Goal: Task Accomplishment & Management: Complete application form

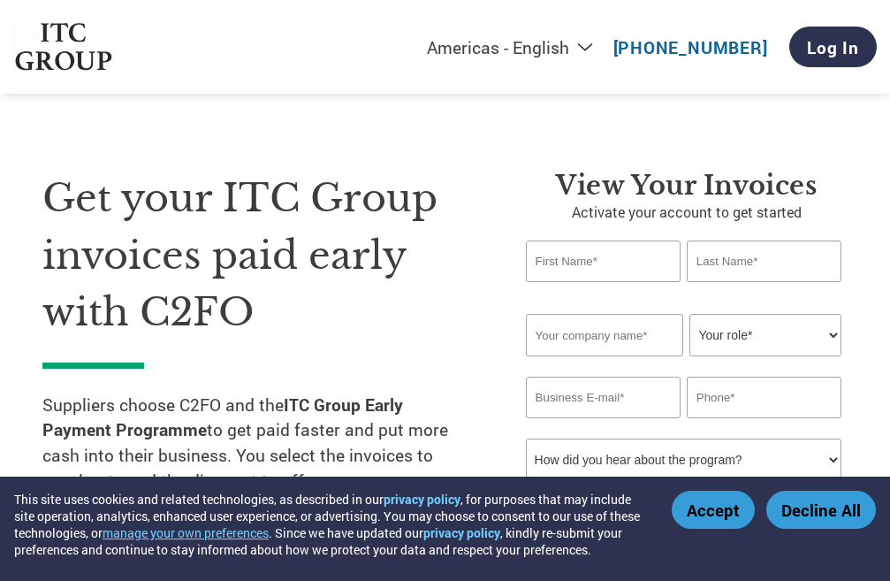
select select "en-[GEOGRAPHIC_DATA]"
click at [832, 336] on select "Your role* CFO Controller Credit Manager Finance Director Treasurer CEO Preside…" at bounding box center [764, 335] width 151 height 42
click at [591, 263] on input "text" at bounding box center [603, 261] width 155 height 42
type input "SANJEEV"
click at [744, 265] on input "text" at bounding box center [764, 261] width 155 height 42
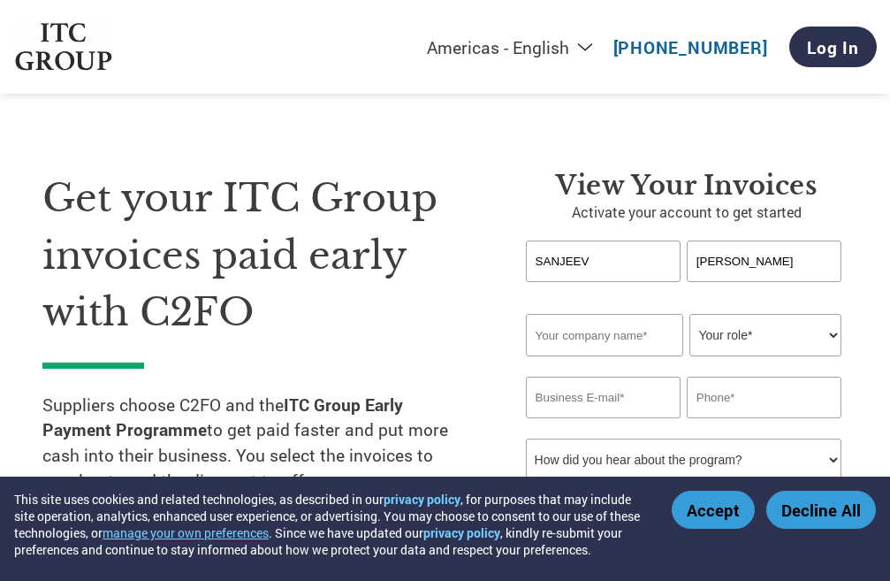
type input "[PERSON_NAME]"
click at [611, 327] on input "text" at bounding box center [605, 335] width 158 height 42
type input "[PERSON_NAME] ENGINEERS"
click at [831, 331] on select "Your role* CFO Controller Credit Manager Finance Director Treasurer CEO Preside…" at bounding box center [764, 335] width 151 height 42
select select "OWNER_FOUNDER"
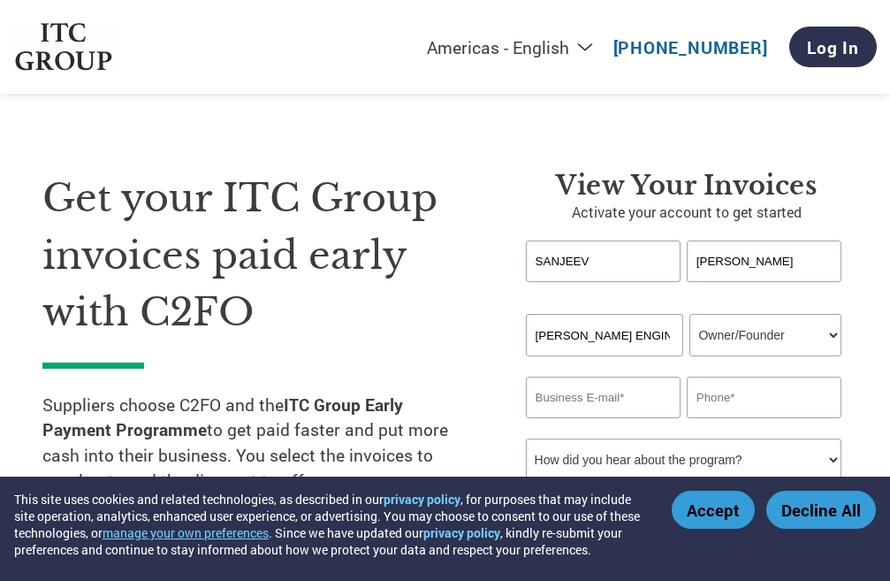
click at [689, 314] on select "Your role* CFO Controller Credit Manager Finance Director Treasurer CEO Preside…" at bounding box center [764, 335] width 151 height 42
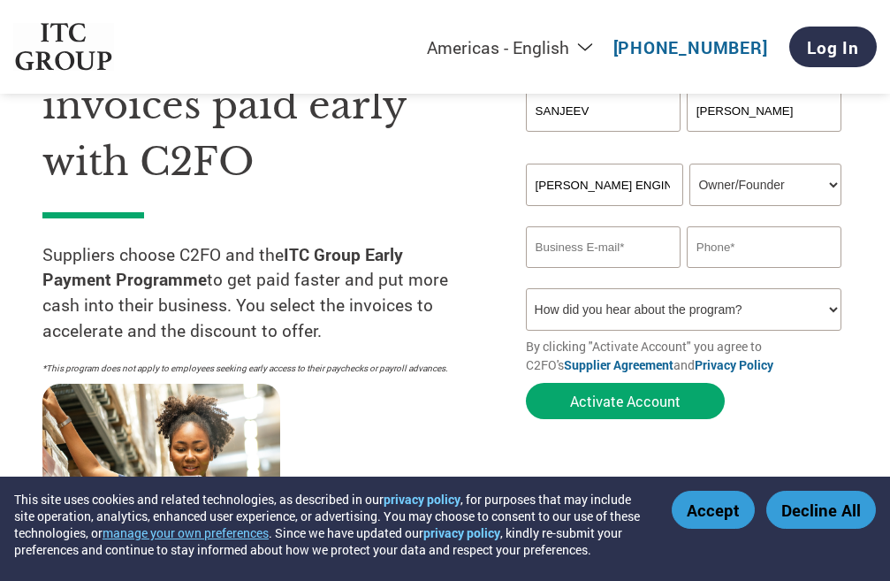
scroll to position [177, 0]
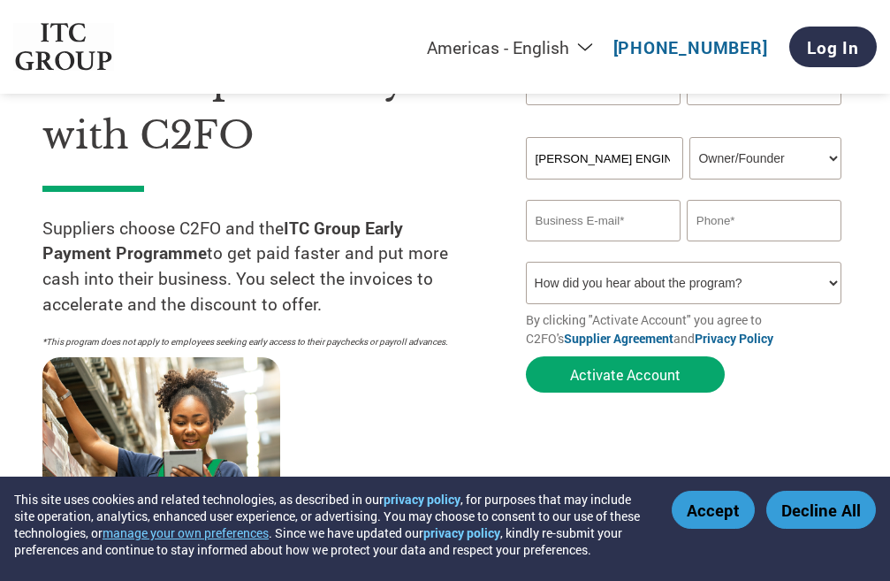
click at [582, 224] on input "email" at bounding box center [603, 221] width 155 height 42
type input "[EMAIL_ADDRESS][DOMAIN_NAME]"
click at [763, 220] on input "text" at bounding box center [764, 221] width 155 height 42
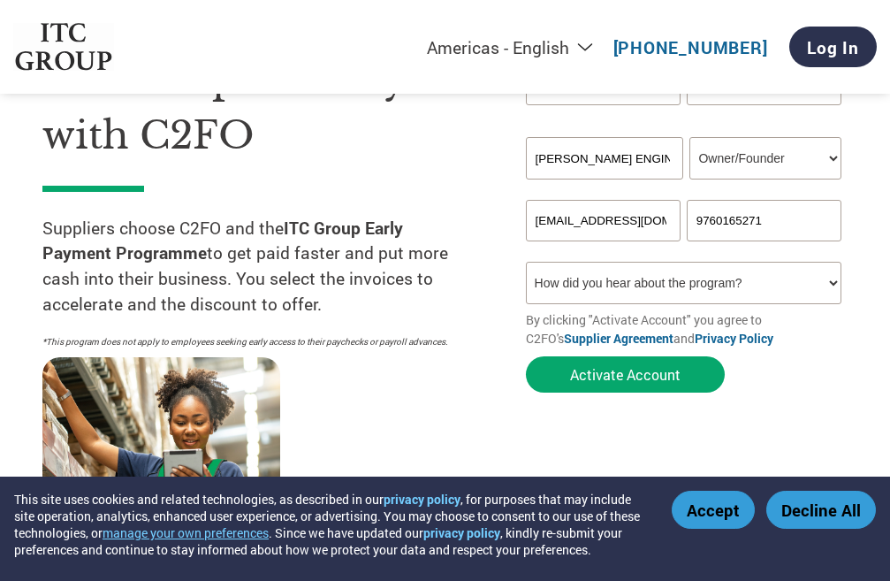
type input "9760165271"
click at [832, 279] on select "How did you hear about the program? Received a letter Email Social Media Online…" at bounding box center [683, 283] width 315 height 42
select select "Email"
click at [526, 262] on select "How did you hear about the program? Received a letter Email Social Media Online…" at bounding box center [683, 283] width 315 height 42
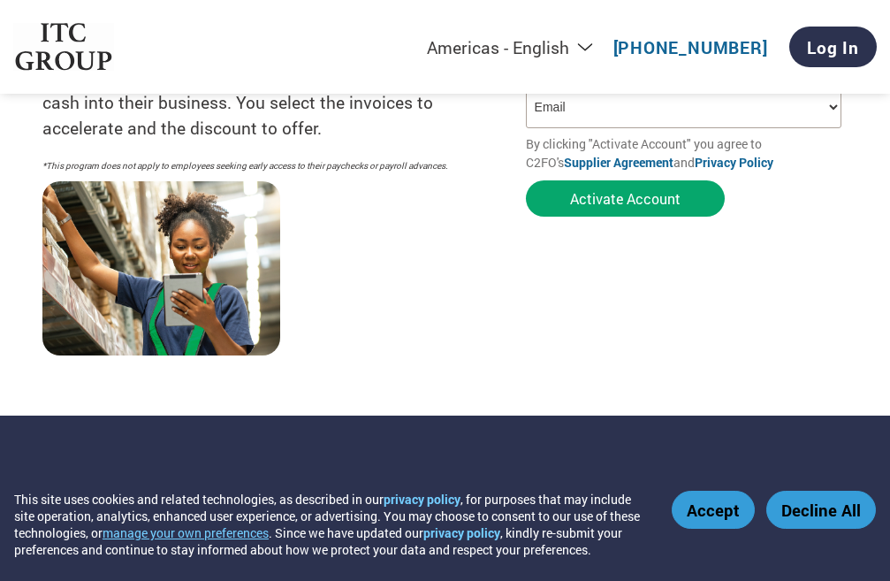
scroll to position [353, 0]
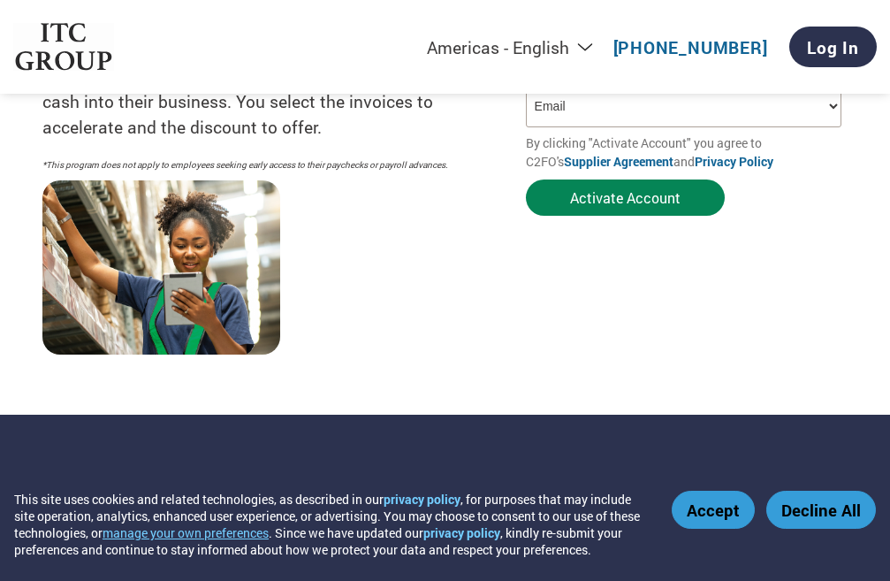
click at [611, 200] on button "Activate Account" at bounding box center [625, 197] width 199 height 36
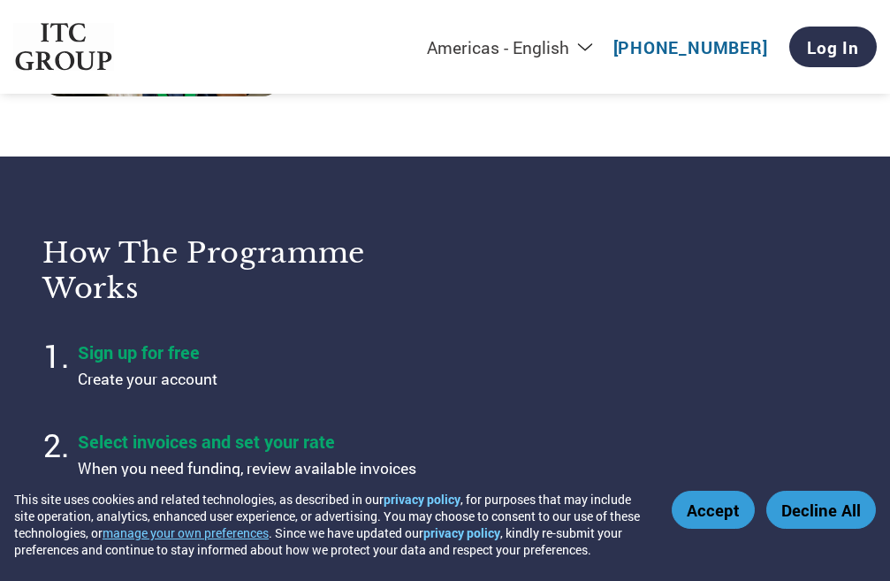
scroll to position [789, 0]
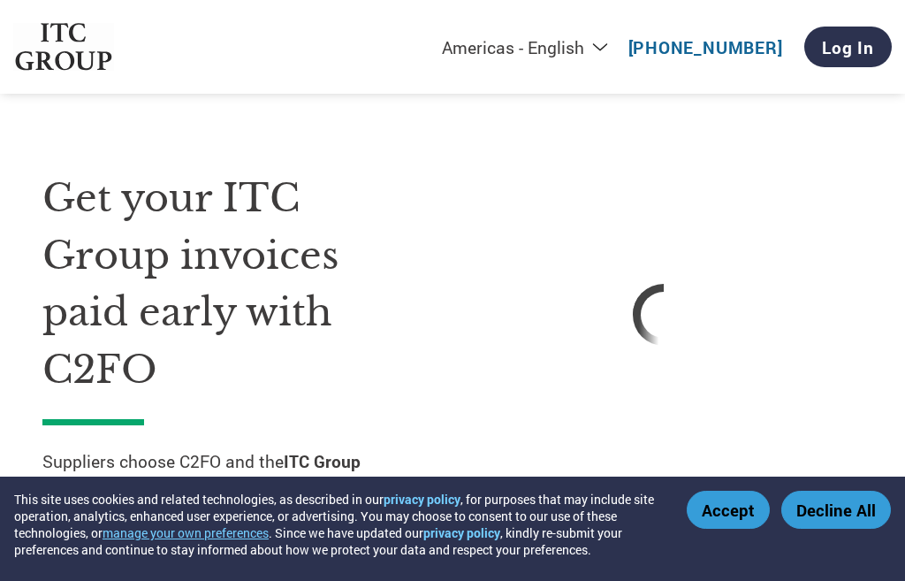
select select "en-[GEOGRAPHIC_DATA]"
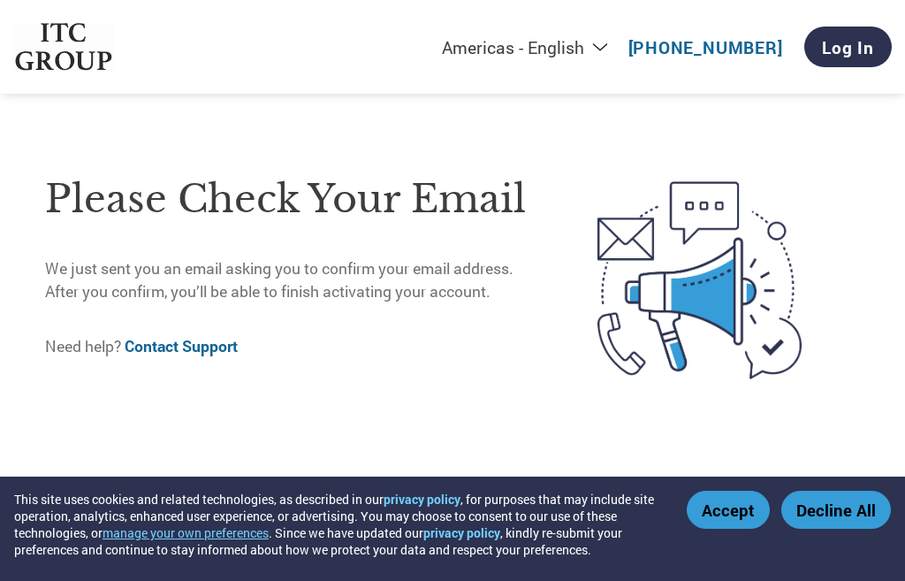
click at [719, 514] on button "Accept" at bounding box center [728, 509] width 83 height 38
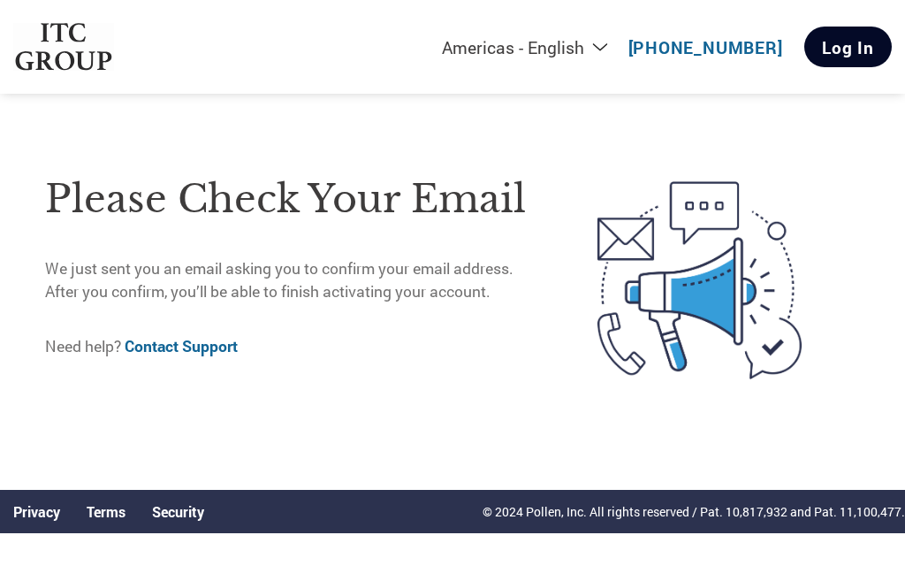
click at [849, 52] on link "Log In" at bounding box center [847, 47] width 87 height 41
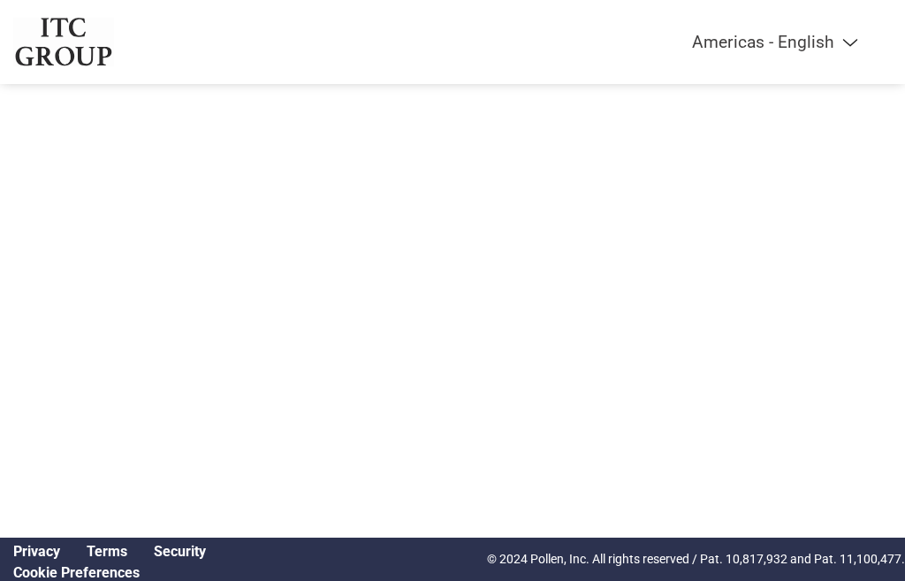
select select "en-[GEOGRAPHIC_DATA]"
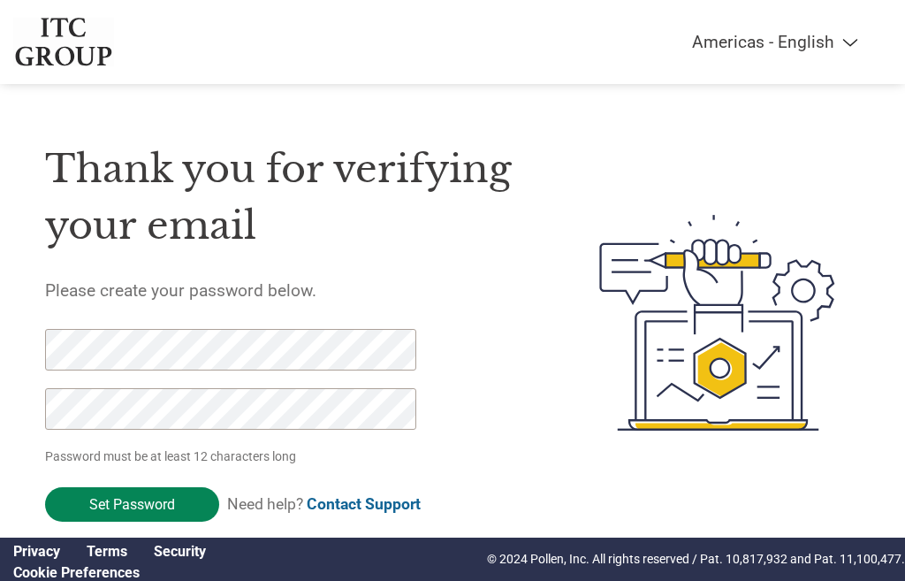
click at [141, 504] on input "Set Password" at bounding box center [132, 504] width 174 height 34
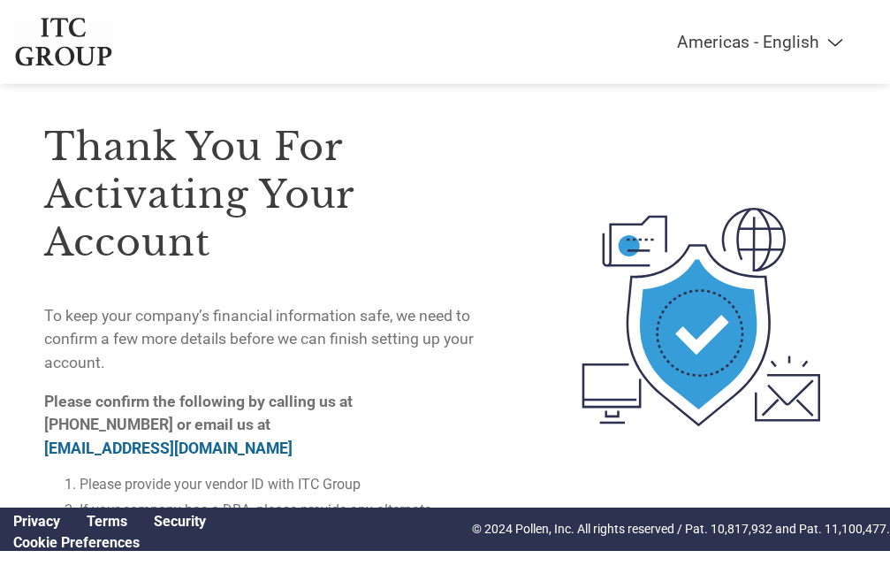
scroll to position [42, 0]
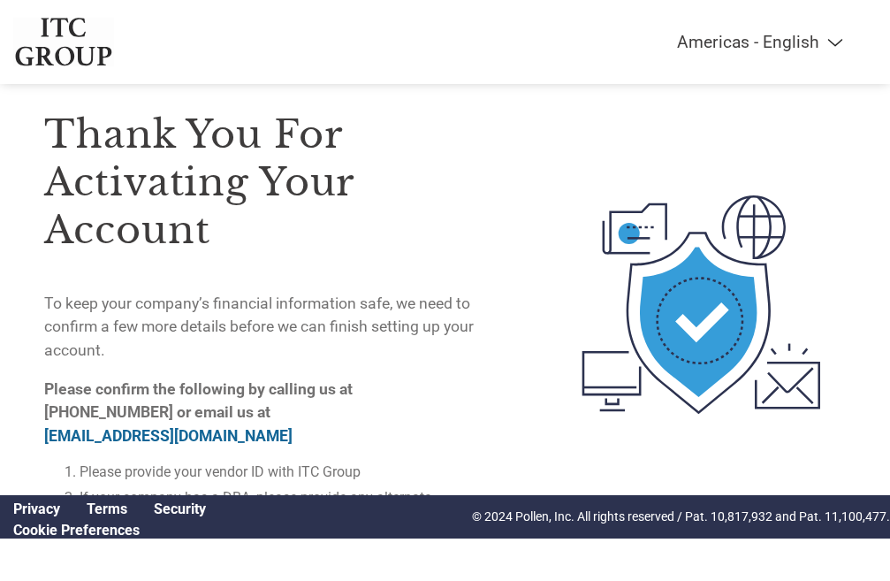
click at [837, 44] on select "Americas - English Américas - Español Américas - Português Amériques - Français…" at bounding box center [649, 42] width 410 height 20
click at [836, 41] on select "Americas - English Américas - Español Américas - Português Amériques - Français…" at bounding box center [649, 42] width 410 height 20
click at [186, 504] on link "Security" at bounding box center [180, 508] width 52 height 17
click at [532, 203] on div at bounding box center [661, 304] width 368 height 464
drag, startPoint x: 450, startPoint y: 230, endPoint x: 418, endPoint y: 261, distance: 44.4
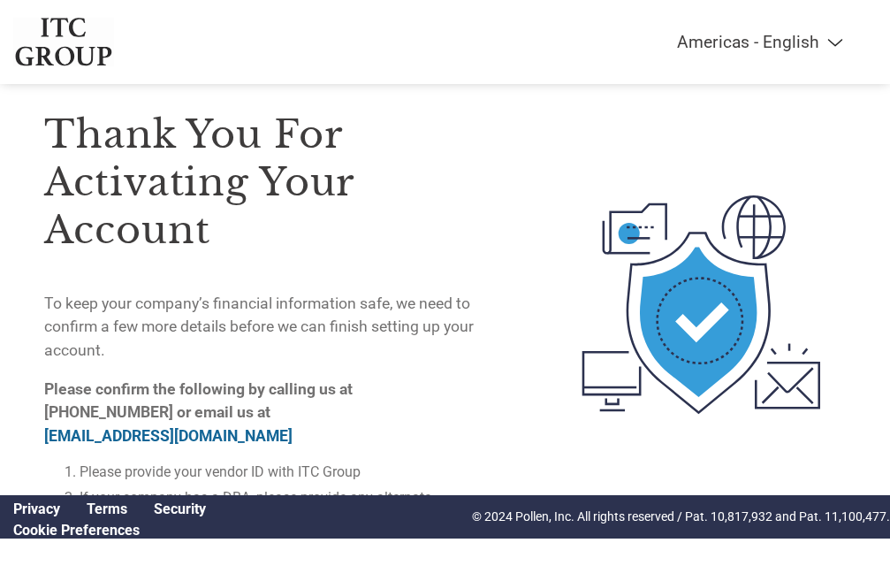
click at [449, 232] on h3 "Thank you for activating your account" at bounding box center [260, 181] width 432 height 143
click at [165, 440] on link "on-boarding@c2fo.com" at bounding box center [168, 436] width 248 height 18
click at [98, 436] on link "on-boarding@c2fo.com" at bounding box center [168, 436] width 248 height 18
